Goal: Check status: Check status

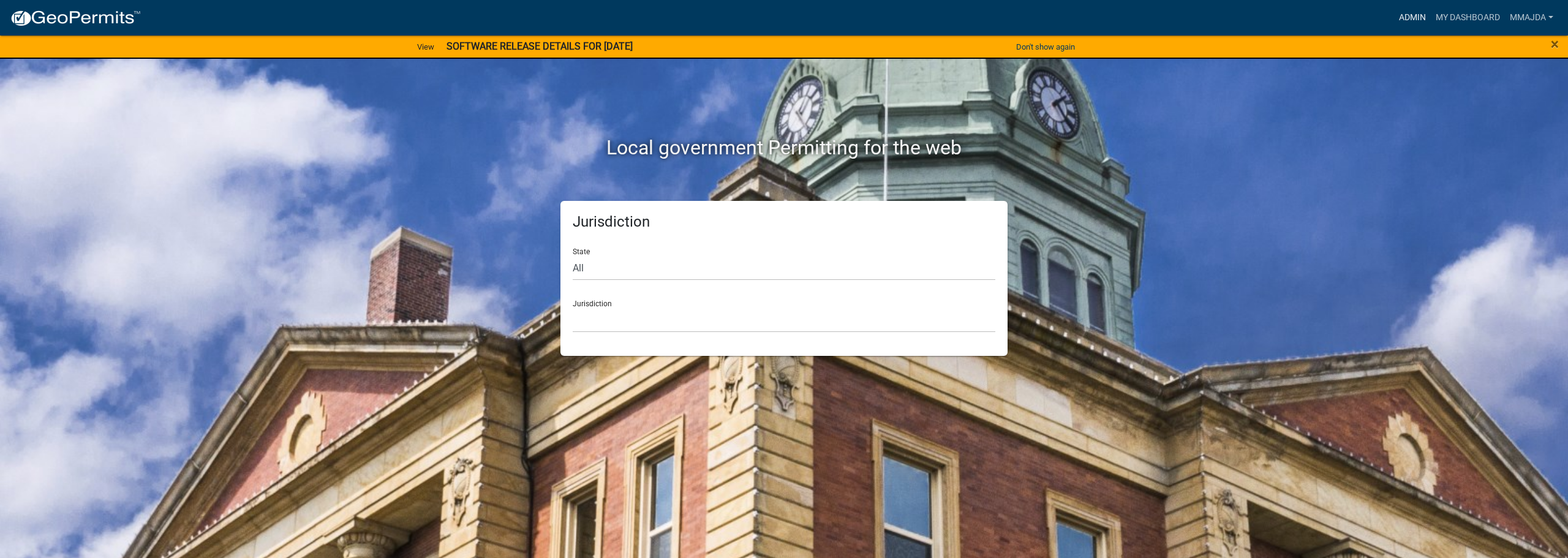
click at [1411, 19] on link "Admin" at bounding box center [1413, 18] width 37 height 23
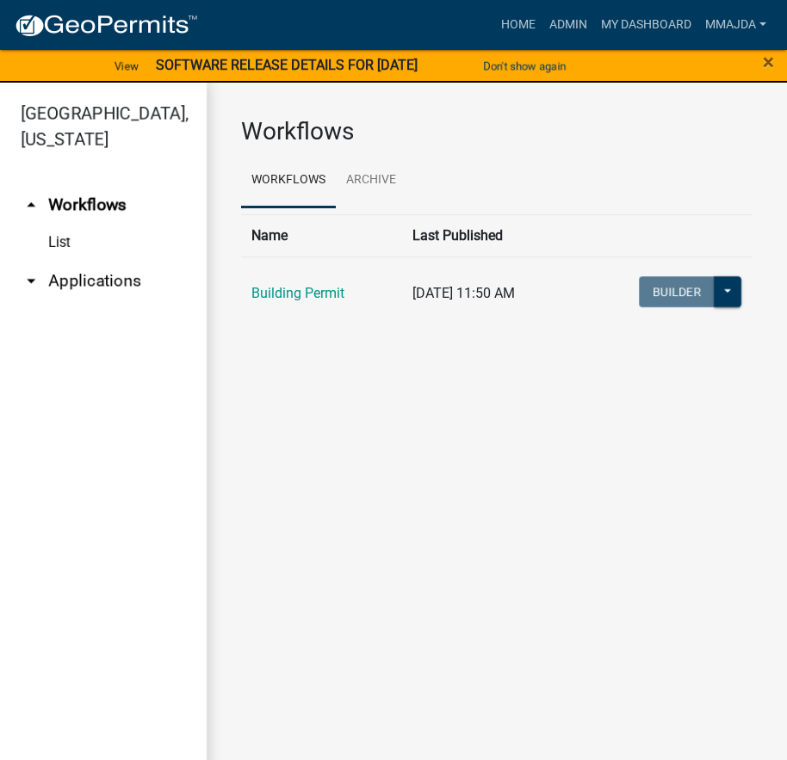
click at [310, 281] on td "Building Permit" at bounding box center [321, 293] width 161 height 74
click at [307, 286] on link "Building Permit" at bounding box center [297, 293] width 93 height 16
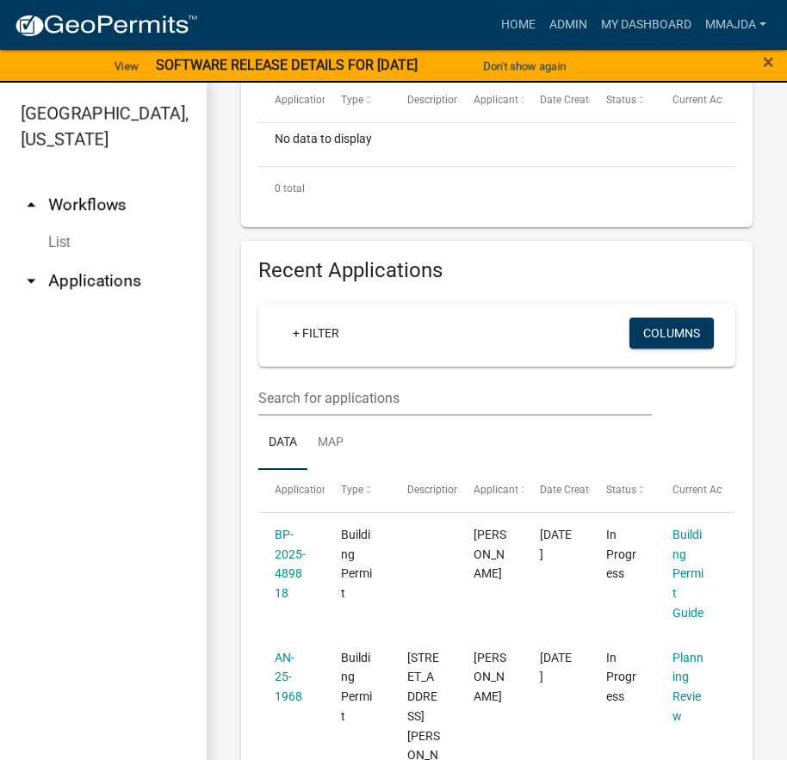
scroll to position [688, 0]
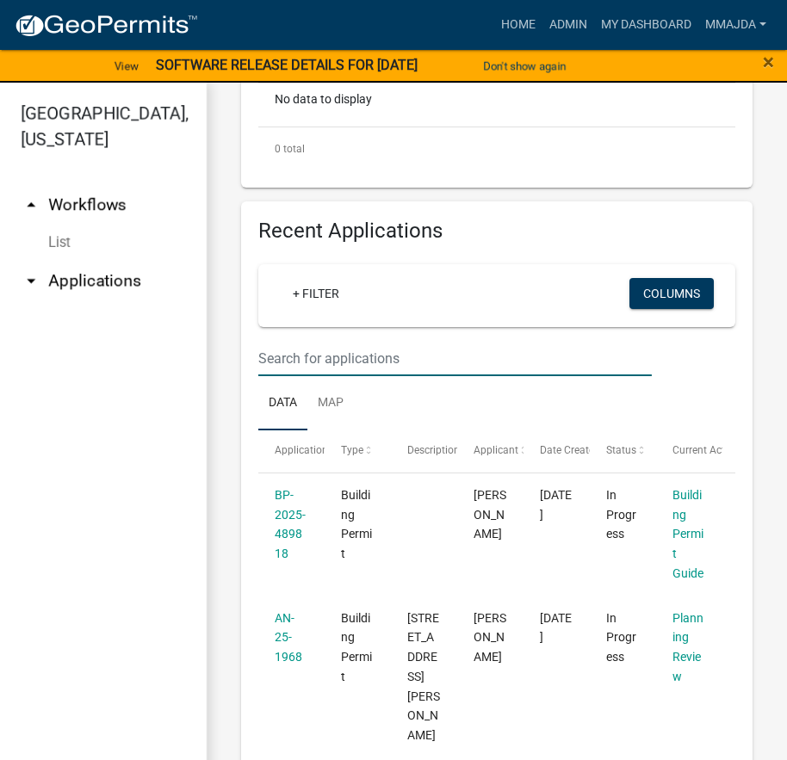
click at [392, 363] on input "text" at bounding box center [454, 358] width 393 height 35
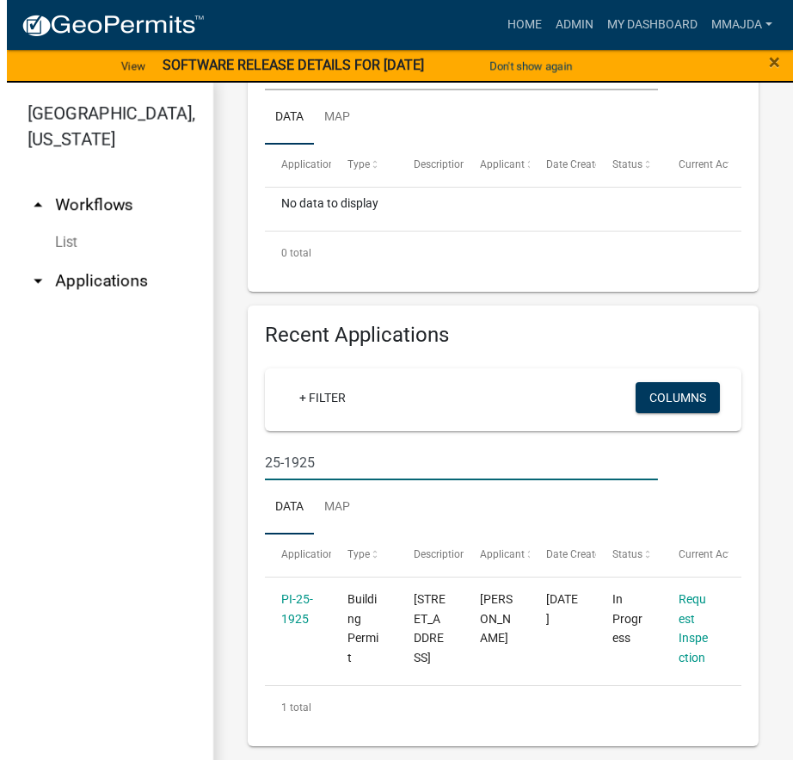
scroll to position [644, 0]
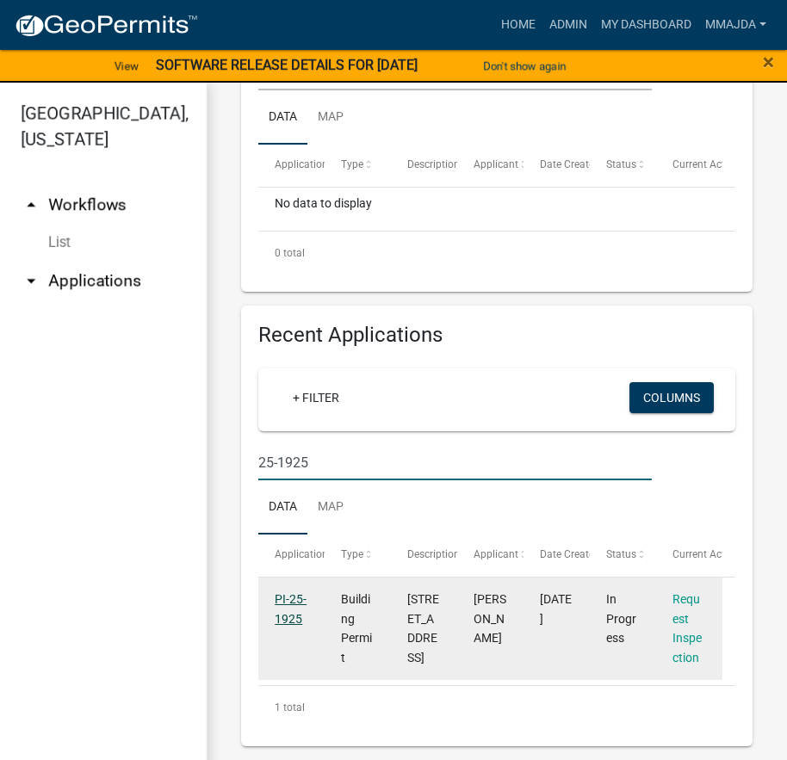
type input "25-1925"
click at [277, 592] on link "PI-25-1925" at bounding box center [291, 609] width 32 height 34
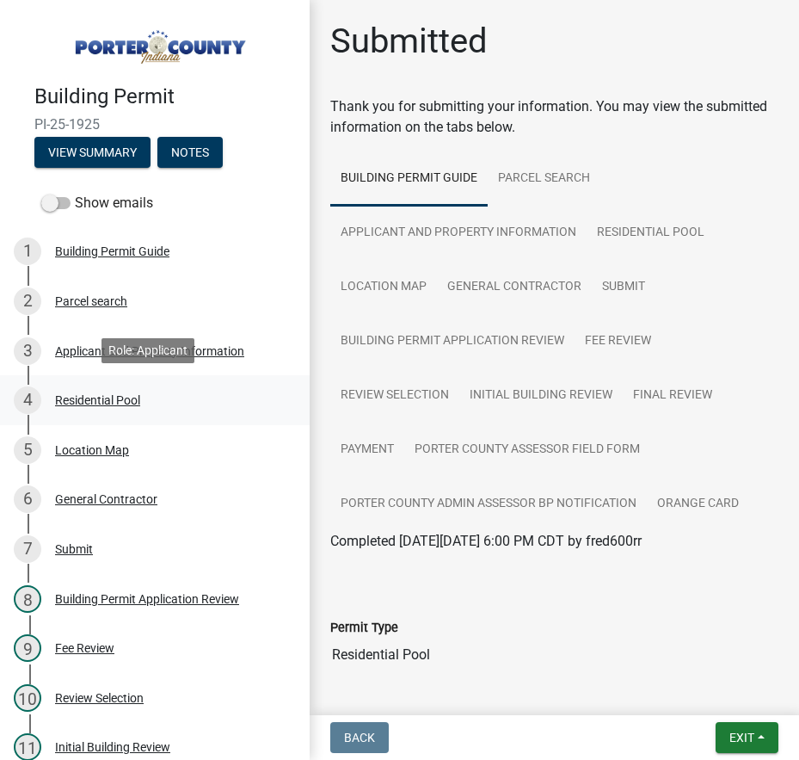
click at [108, 396] on div "Residential Pool" at bounding box center [97, 400] width 85 height 12
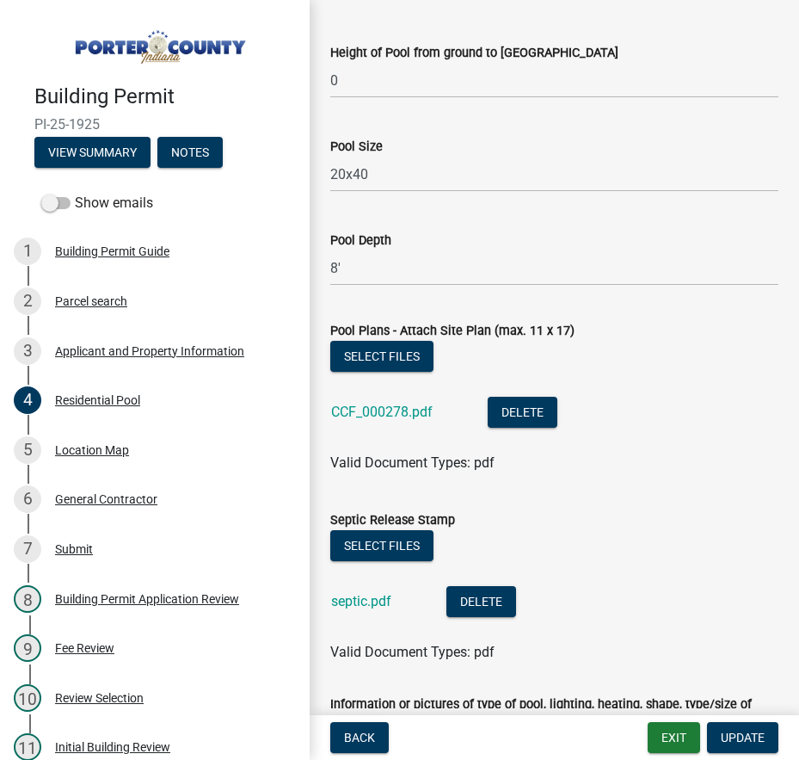
scroll to position [1549, 0]
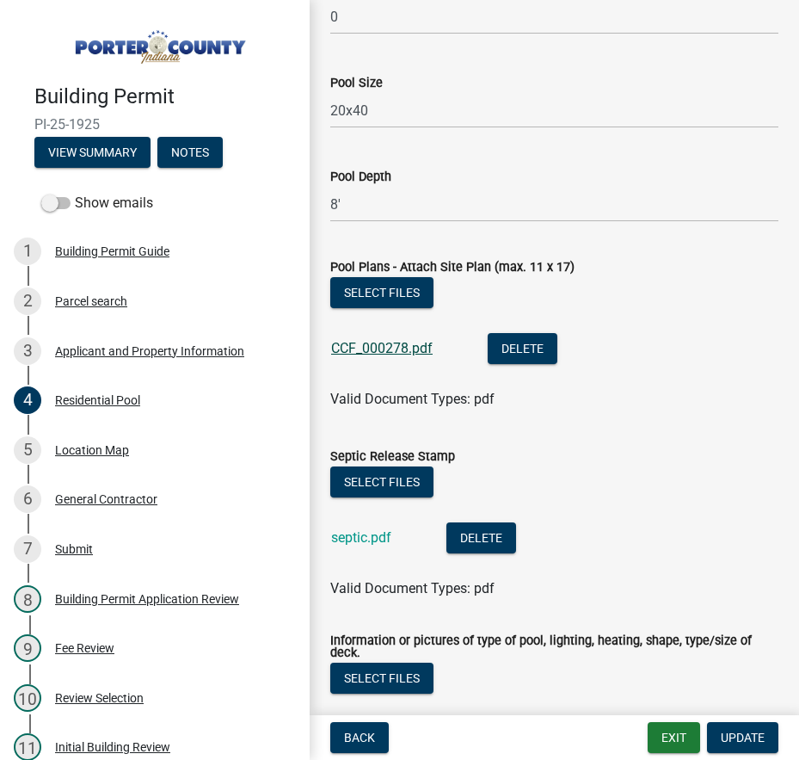
click at [399, 347] on link "CCF_000278.pdf" at bounding box center [382, 348] width 102 height 16
click at [423, 345] on link "CCF_000278.pdf" at bounding box center [382, 348] width 102 height 16
